Goal: Find contact information: Find contact information

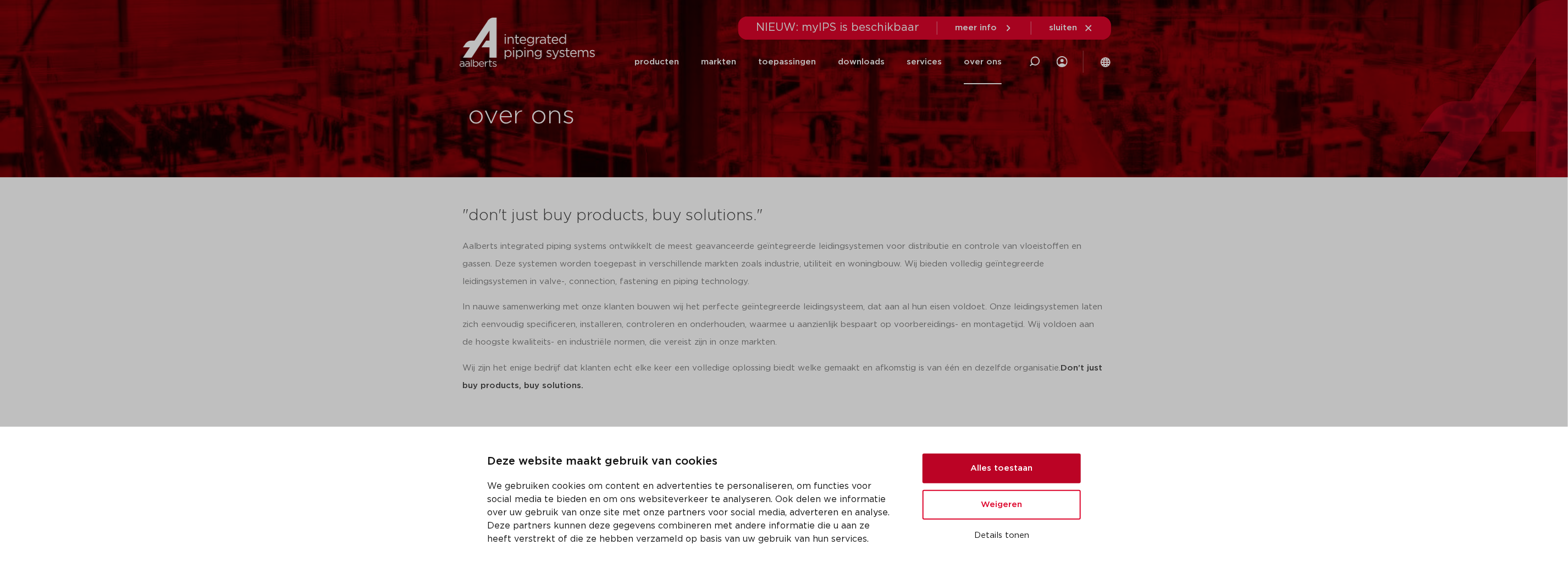
click at [984, 467] on button "Alles toestaan" at bounding box center [1001, 468] width 159 height 29
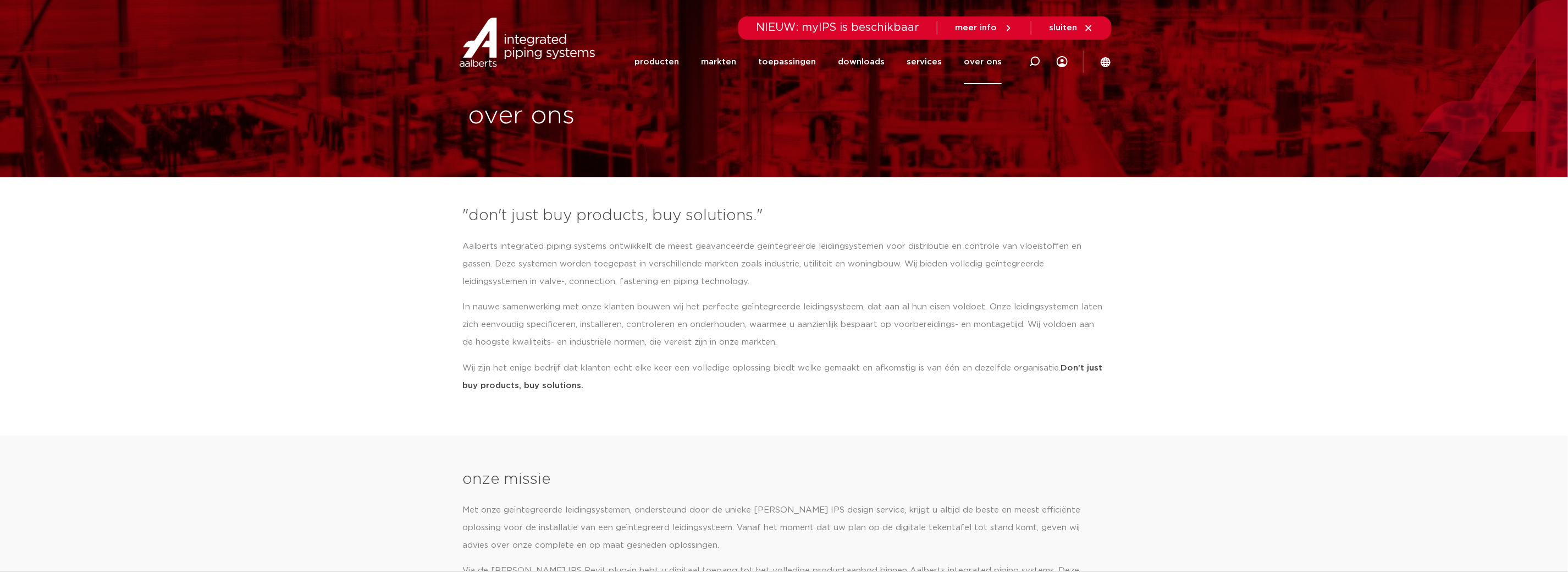
click at [981, 60] on link "over ons" at bounding box center [982, 61] width 38 height 45
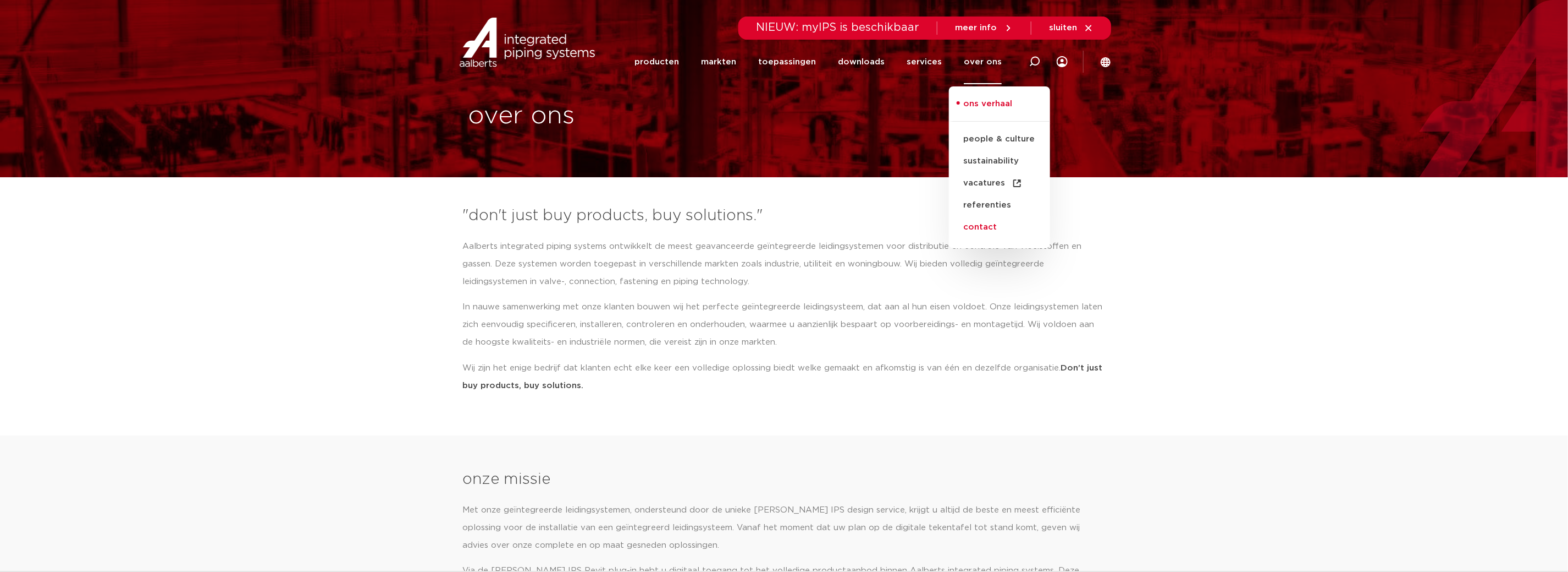
click at [986, 226] on link "contact" at bounding box center [1000, 227] width 102 height 22
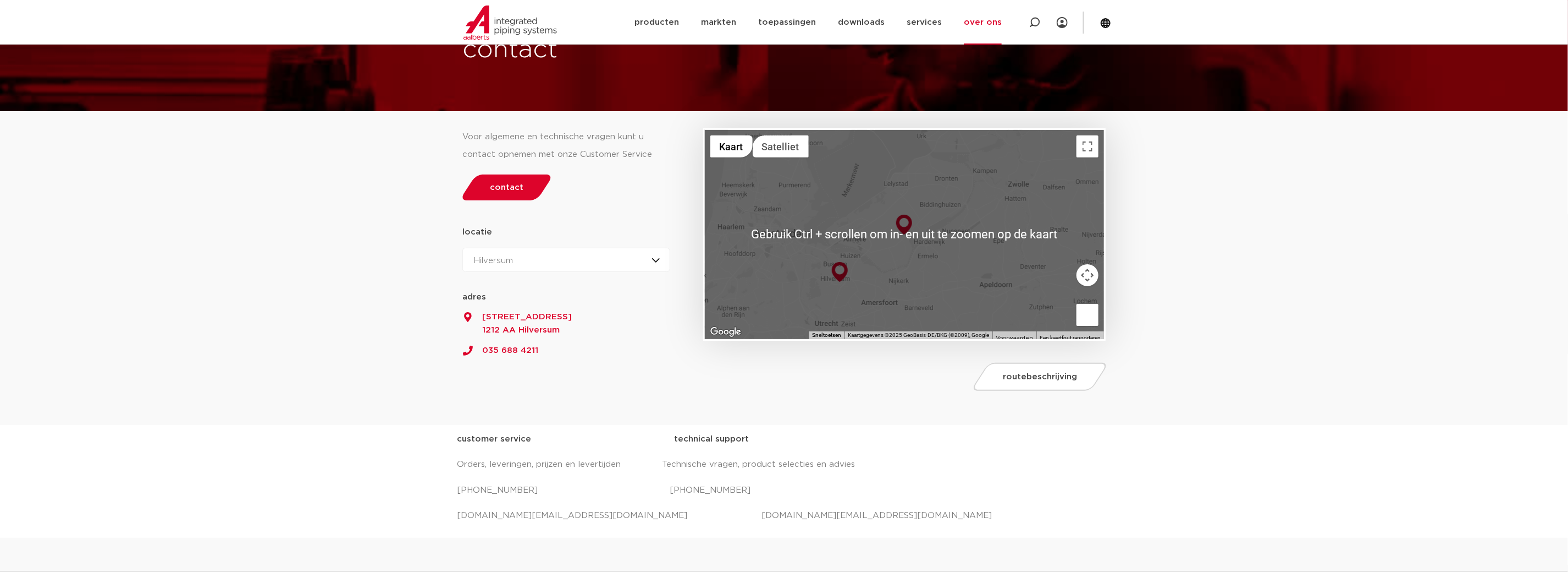
scroll to position [55, 0]
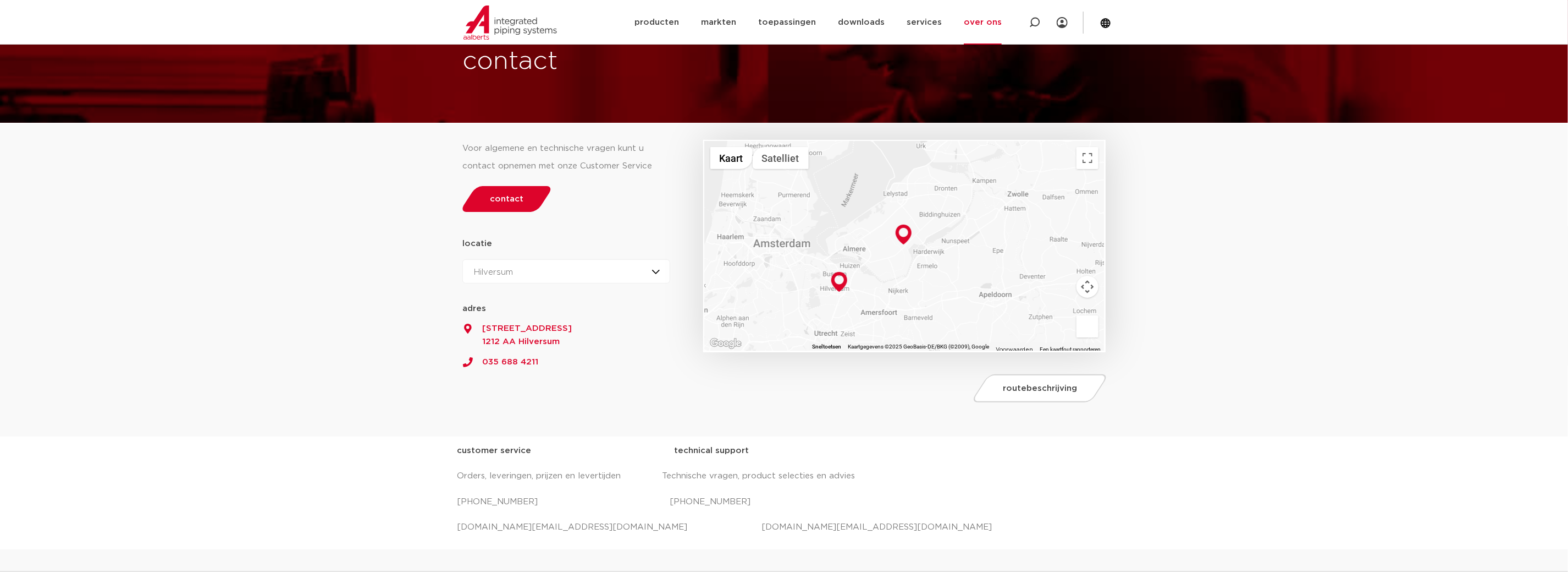
click at [838, 281] on img at bounding box center [839, 282] width 16 height 20
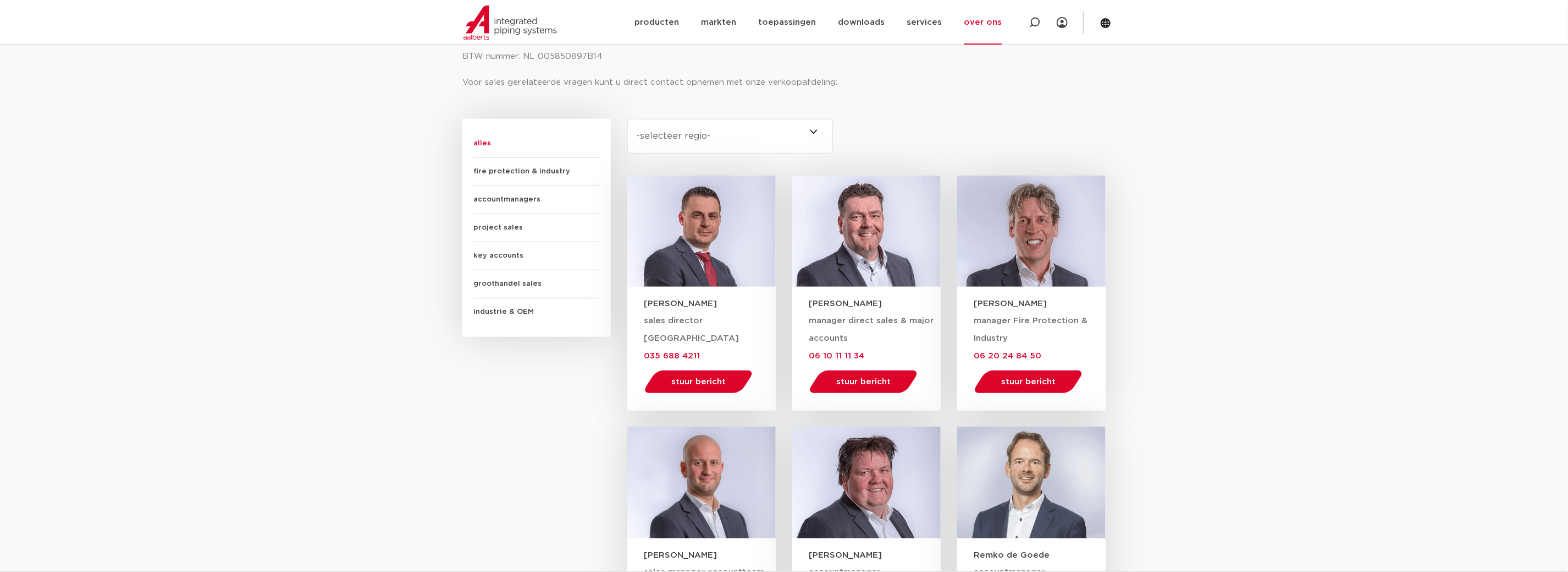
scroll to position [606, 0]
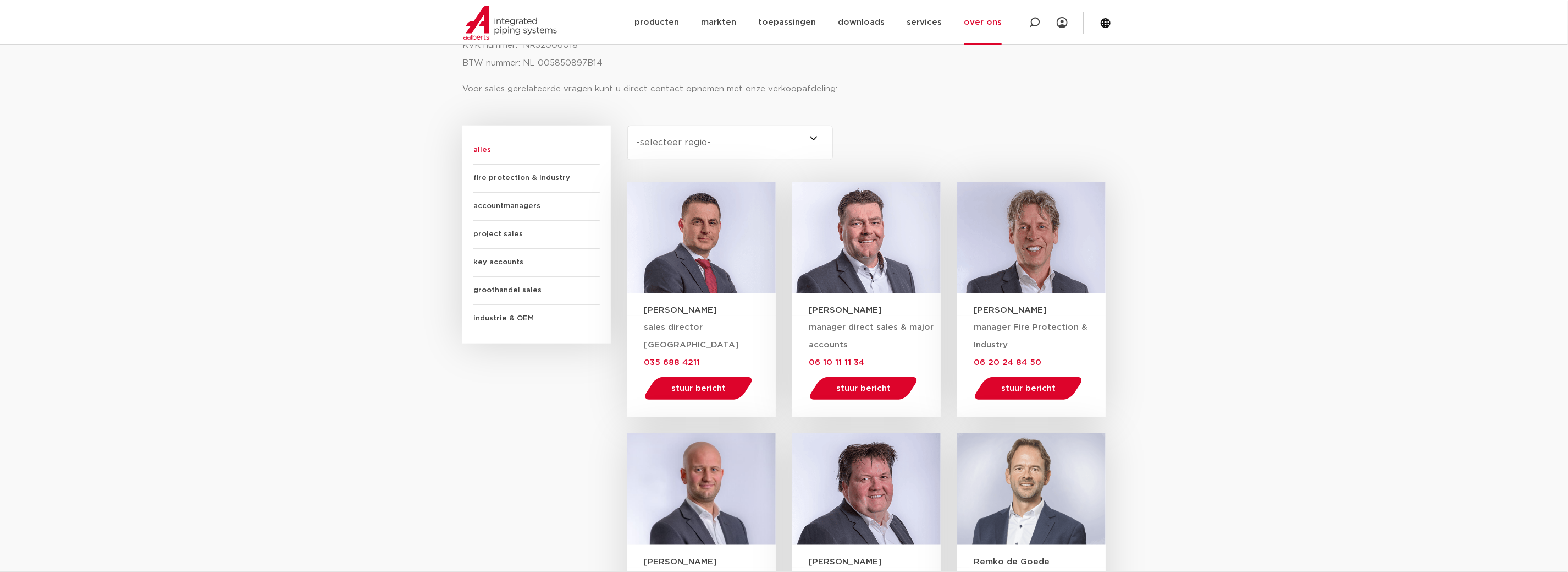
drag, startPoint x: 836, startPoint y: 82, endPoint x: 817, endPoint y: 77, distance: 19.6
click at [818, 77] on div "KVK nummer: NR32006018 BTW nummer: NL 005850897B14 Voor sales gerelateerde vrag…" at bounding box center [784, 67] width 643 height 60
